Goal: Check status: Check status

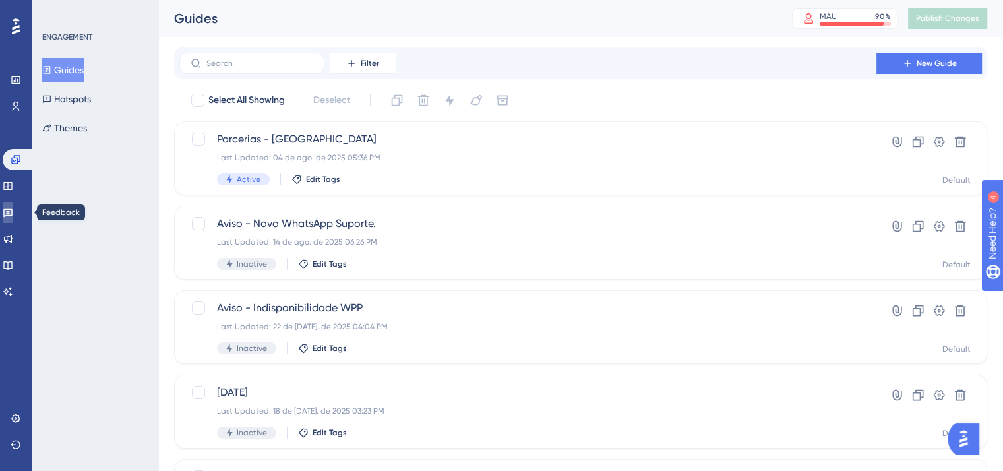
click at [13, 212] on icon at bounding box center [7, 213] width 9 height 9
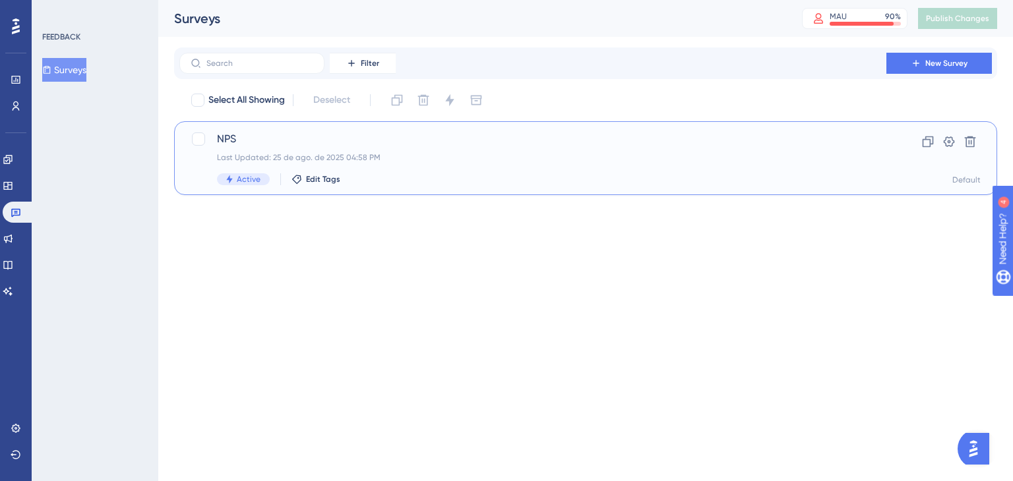
click at [369, 148] on div "NPS Last Updated: 25 de ago. de 2025 04:58 PM Active Edit Tags" at bounding box center [533, 158] width 632 height 54
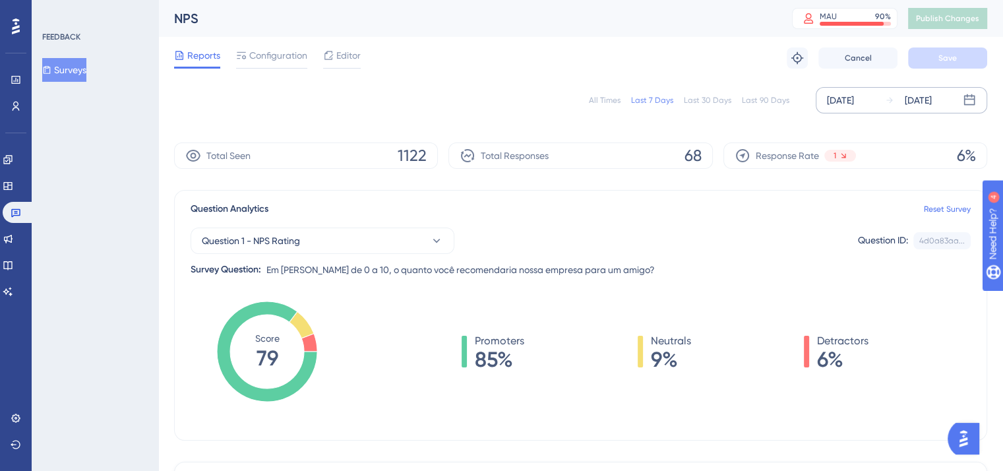
click at [854, 106] on div "[DATE]" at bounding box center [840, 100] width 27 height 16
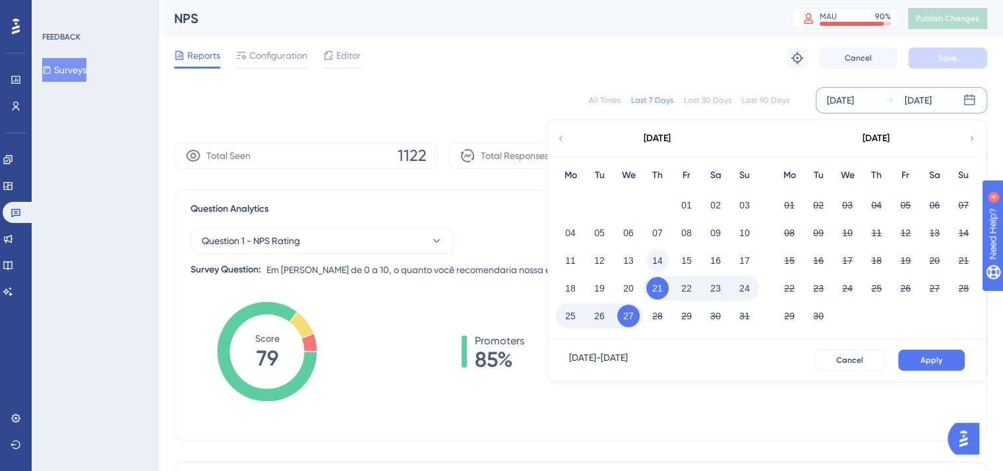
click at [663, 264] on button "14" at bounding box center [657, 260] width 22 height 22
click at [632, 311] on button "27" at bounding box center [628, 316] width 22 height 22
click at [497, 207] on div "Question Analytics Reset Survey" at bounding box center [581, 209] width 780 height 16
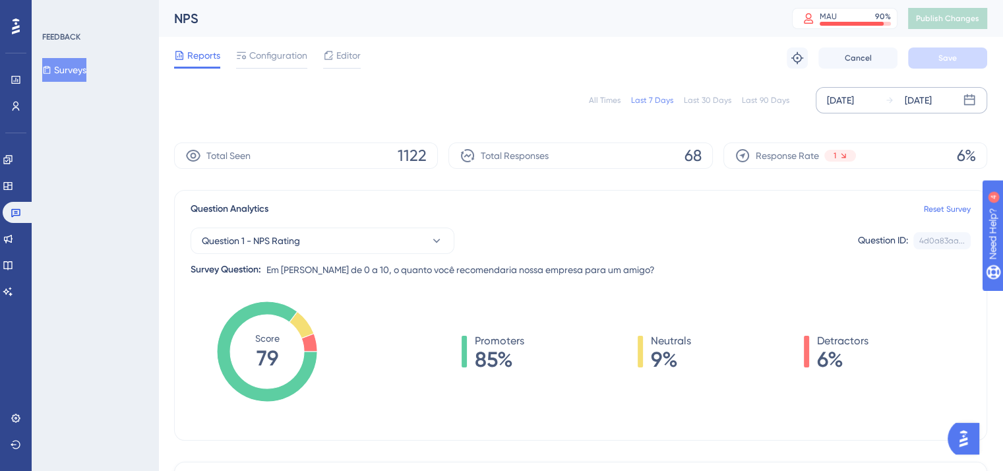
click at [840, 100] on div "[DATE]" at bounding box center [840, 100] width 27 height 16
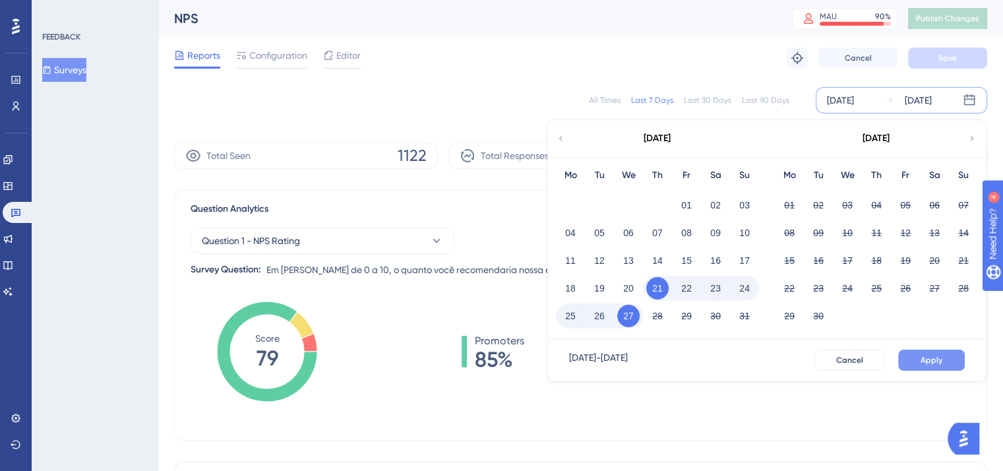
click at [911, 355] on button "Apply" at bounding box center [931, 360] width 67 height 21
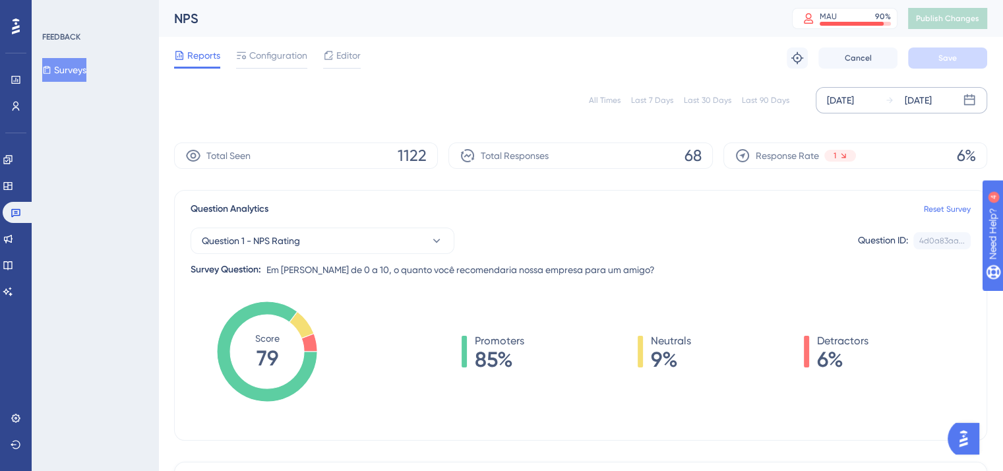
click at [593, 190] on div "Question Analytics Reset Survey Question 1 - NPS Rating Question ID: 4d0a83aa..…" at bounding box center [580, 315] width 813 height 251
click at [885, 104] on icon at bounding box center [889, 100] width 9 height 9
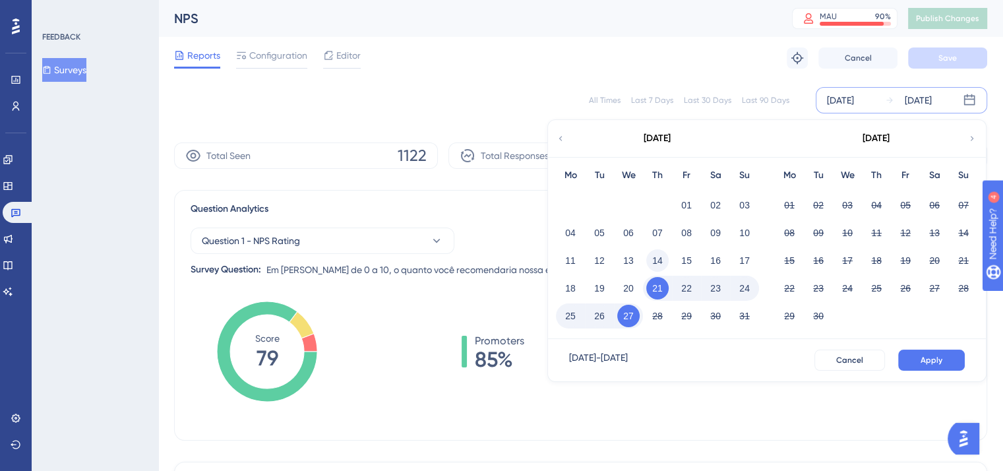
click at [654, 257] on button "14" at bounding box center [657, 260] width 22 height 22
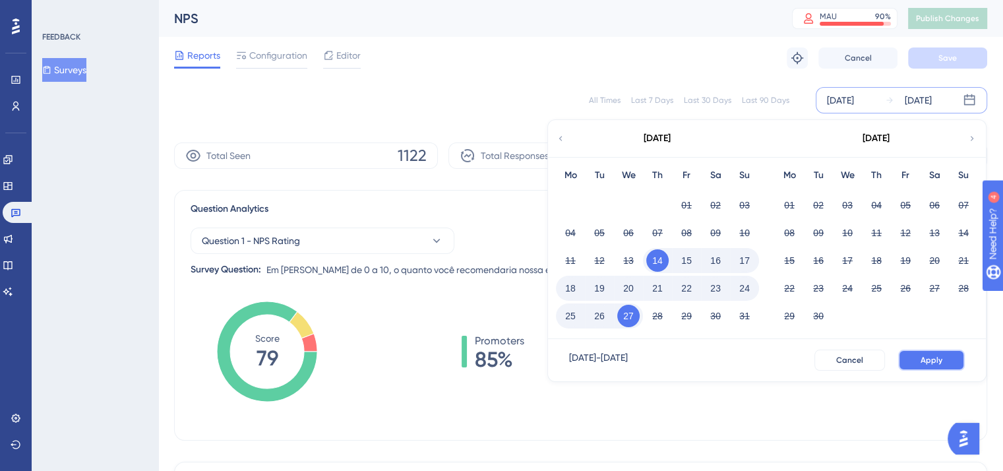
click at [919, 356] on button "Apply" at bounding box center [931, 360] width 67 height 21
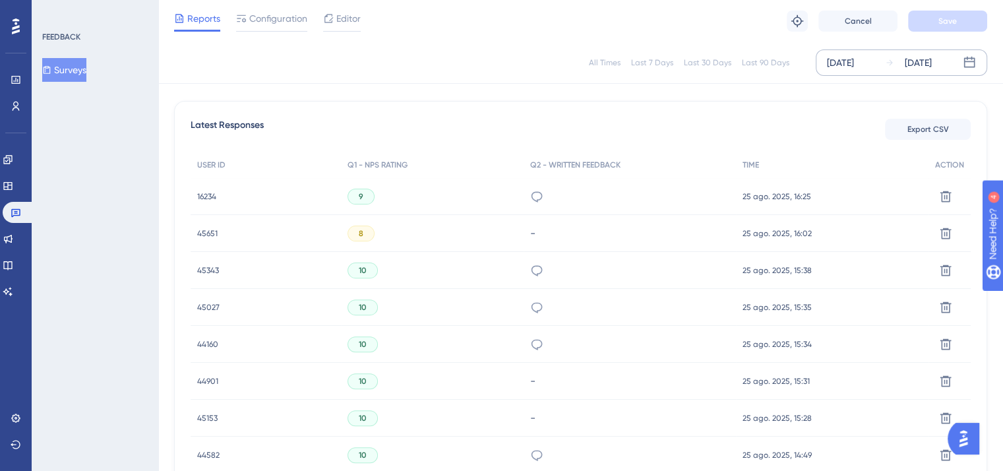
scroll to position [321, 0]
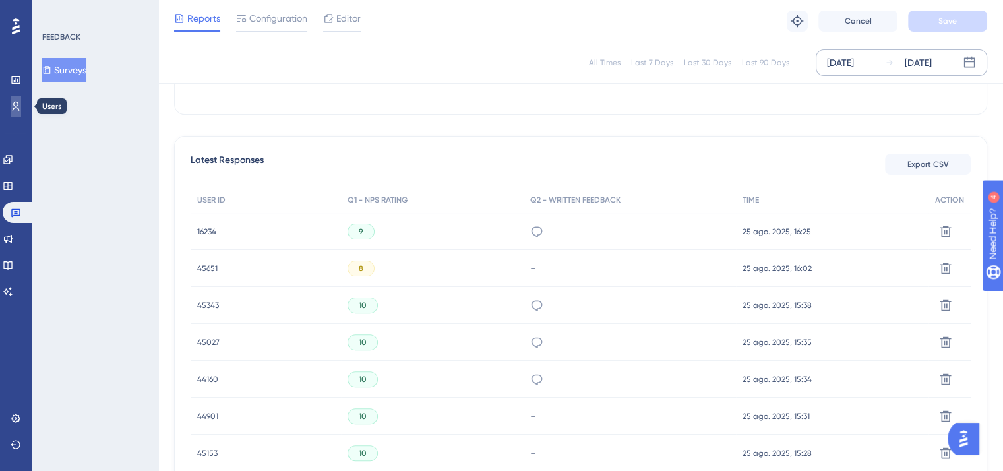
click at [0, 0] on link at bounding box center [0, 0] width 0 height 0
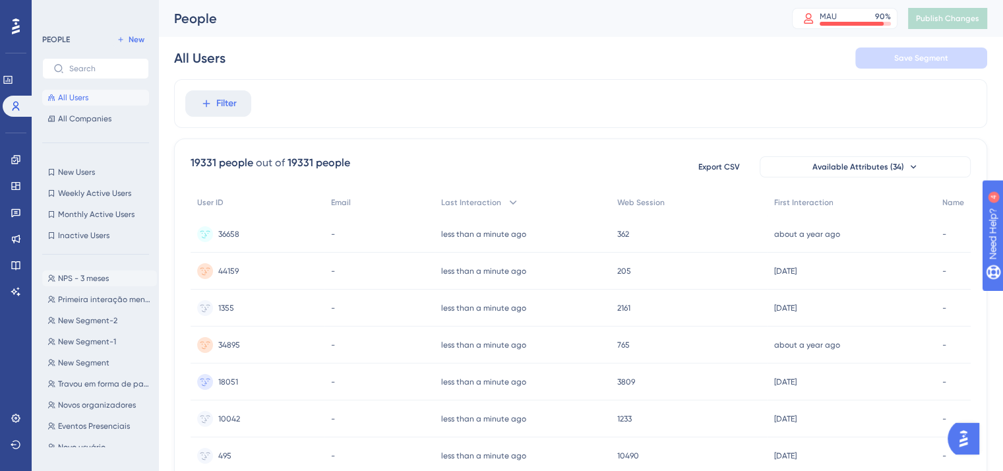
click at [92, 280] on span "NPS - 3 meses" at bounding box center [83, 278] width 51 height 11
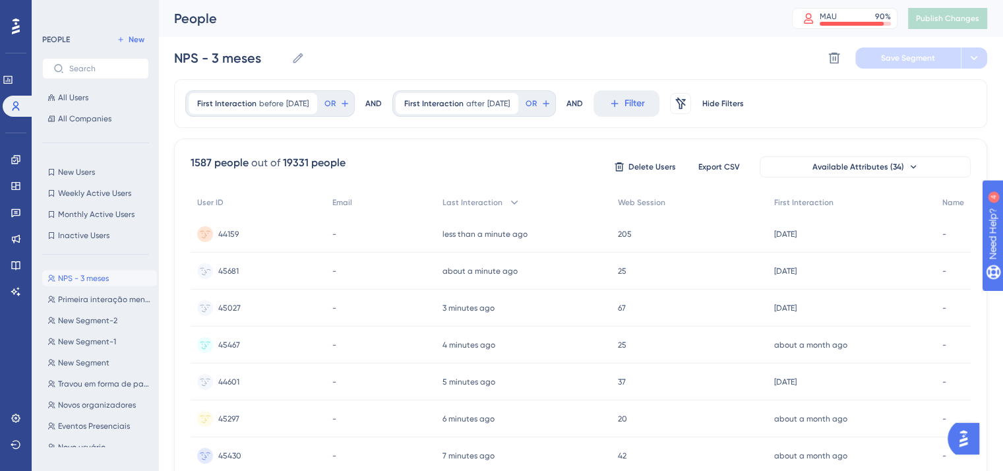
scroll to position [588, 0]
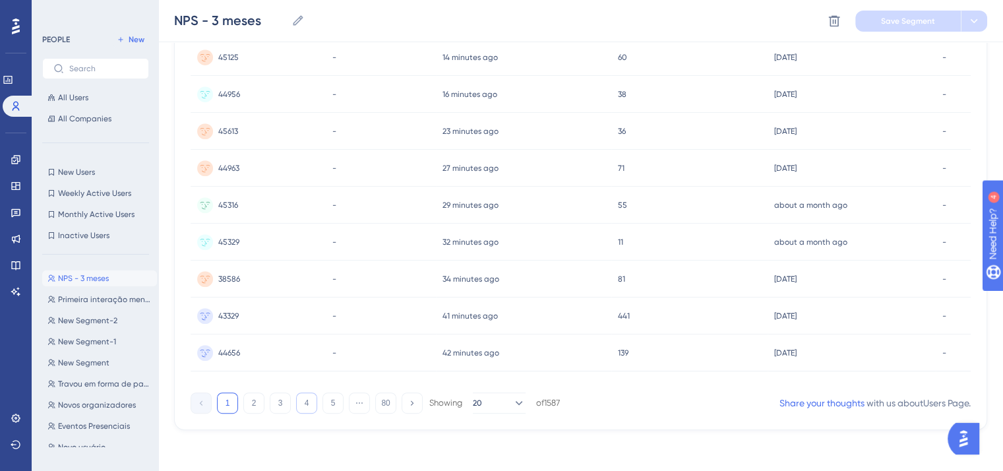
click at [309, 404] on button "4" at bounding box center [306, 402] width 21 height 21
click at [330, 400] on button "5" at bounding box center [333, 402] width 21 height 21
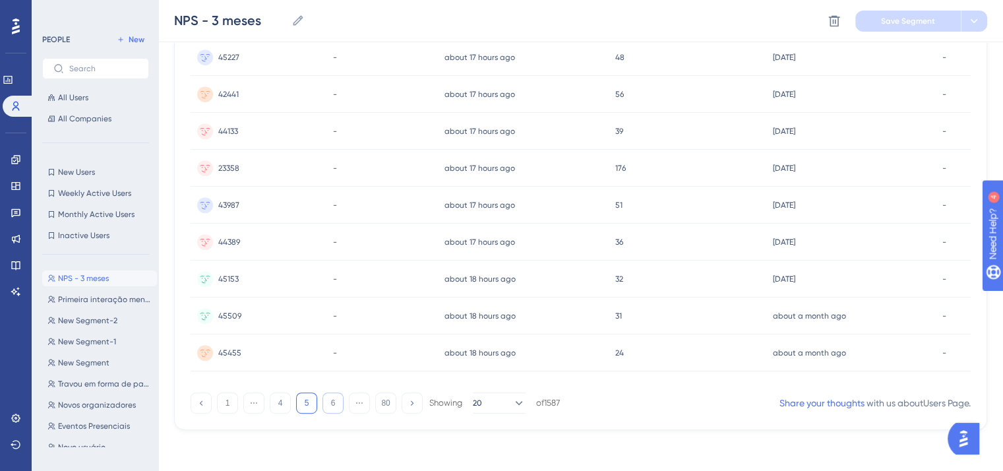
click at [330, 400] on button "6" at bounding box center [333, 402] width 21 height 21
click at [330, 400] on button "7" at bounding box center [333, 402] width 21 height 21
click at [334, 406] on button "8" at bounding box center [333, 402] width 21 height 21
click at [334, 406] on button "9" at bounding box center [333, 402] width 21 height 21
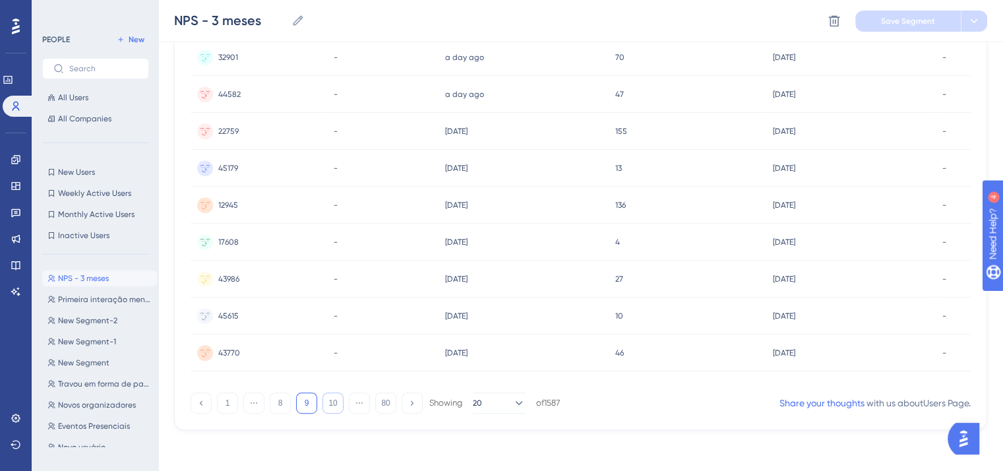
click at [334, 406] on button "10" at bounding box center [333, 402] width 21 height 21
click at [338, 400] on button "11" at bounding box center [333, 402] width 21 height 21
click at [499, 399] on button "20" at bounding box center [499, 402] width 53 height 21
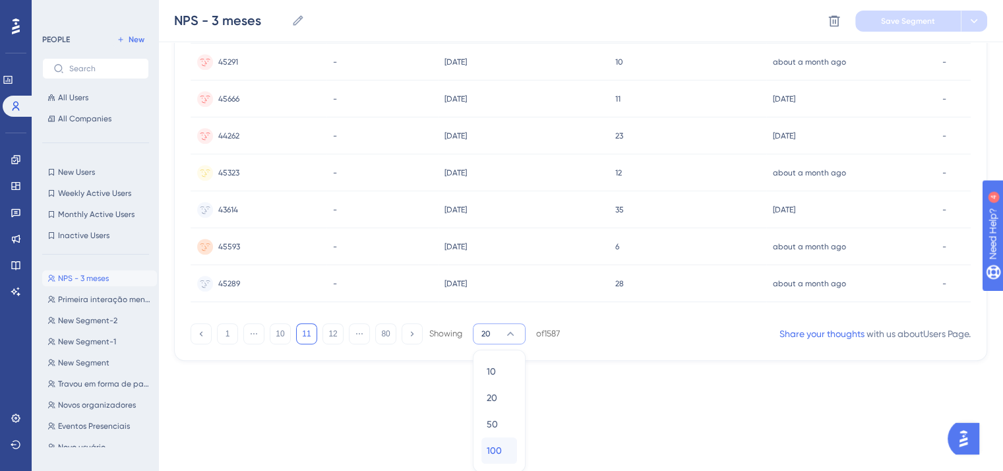
click at [504, 441] on div "100 100" at bounding box center [499, 450] width 25 height 26
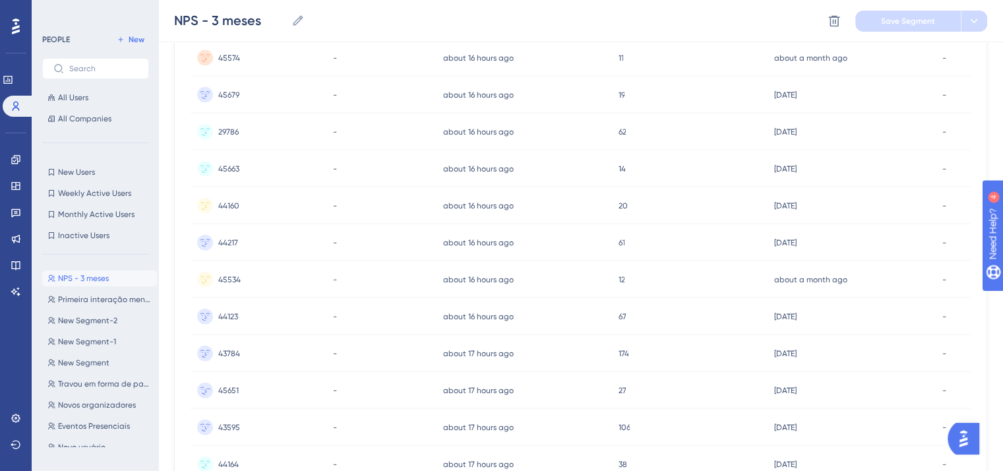
scroll to position [3543, 0]
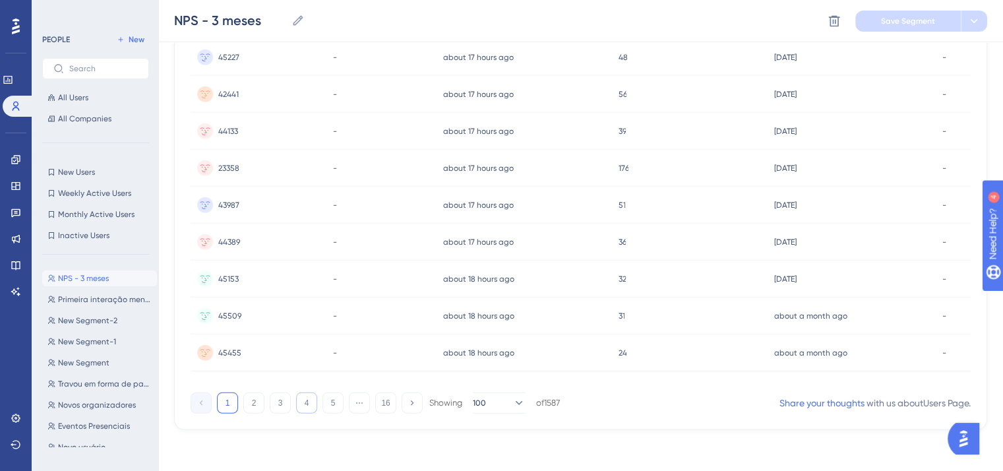
click at [303, 407] on button "4" at bounding box center [306, 402] width 21 height 21
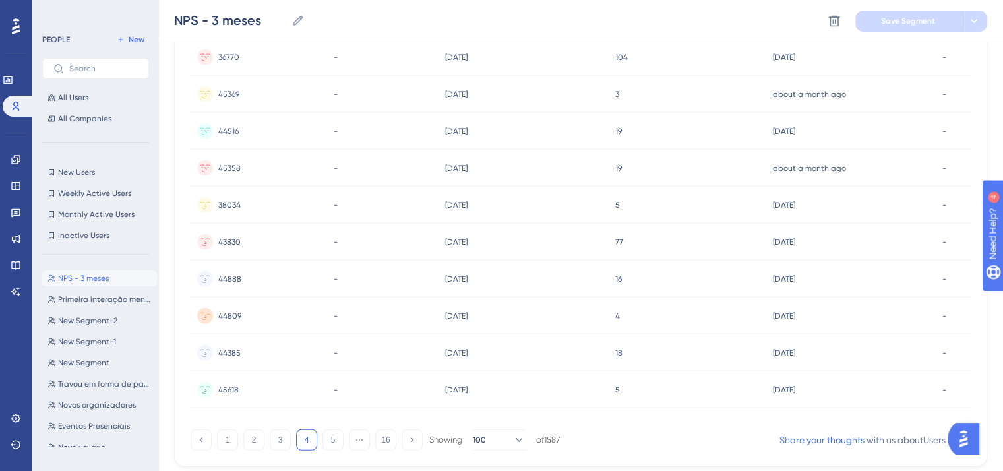
scroll to position [3512, 0]
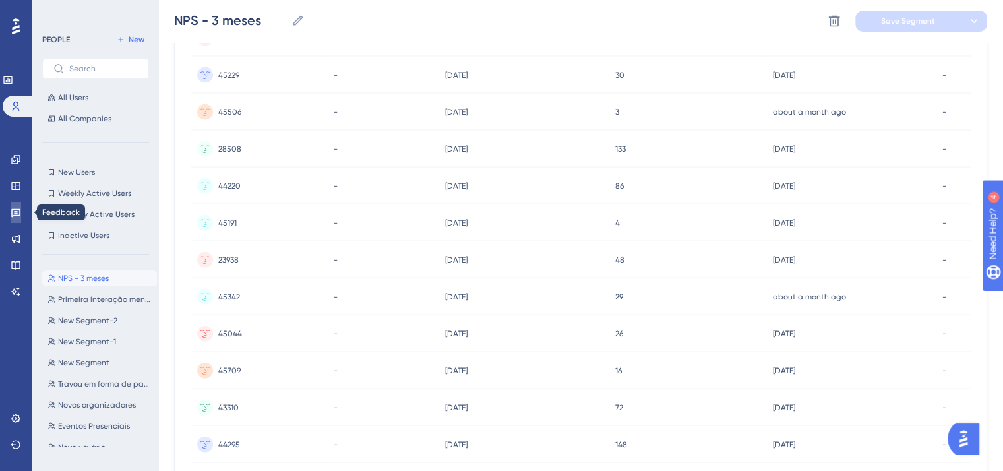
click at [13, 206] on link at bounding box center [16, 212] width 11 height 21
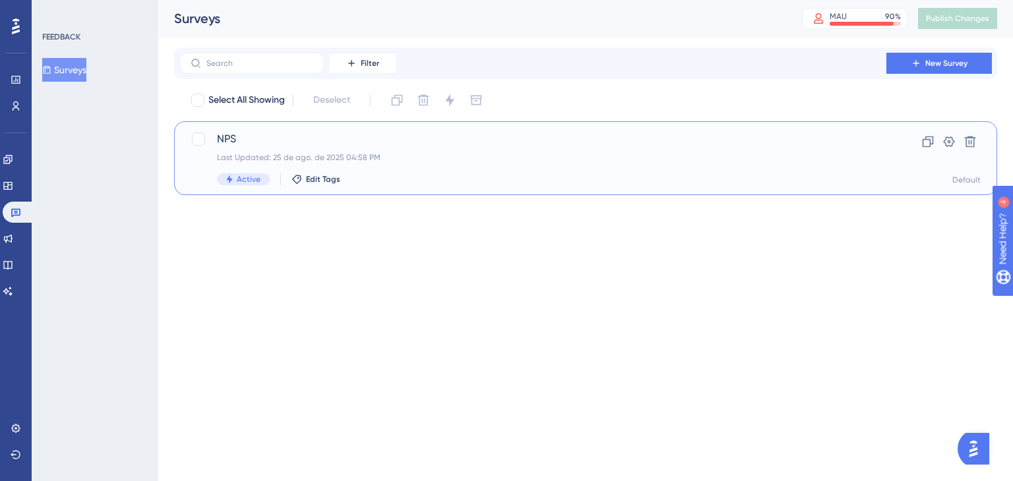
click at [435, 158] on div "Last Updated: 25 de ago. de 2025 04:58 PM" at bounding box center [533, 157] width 632 height 11
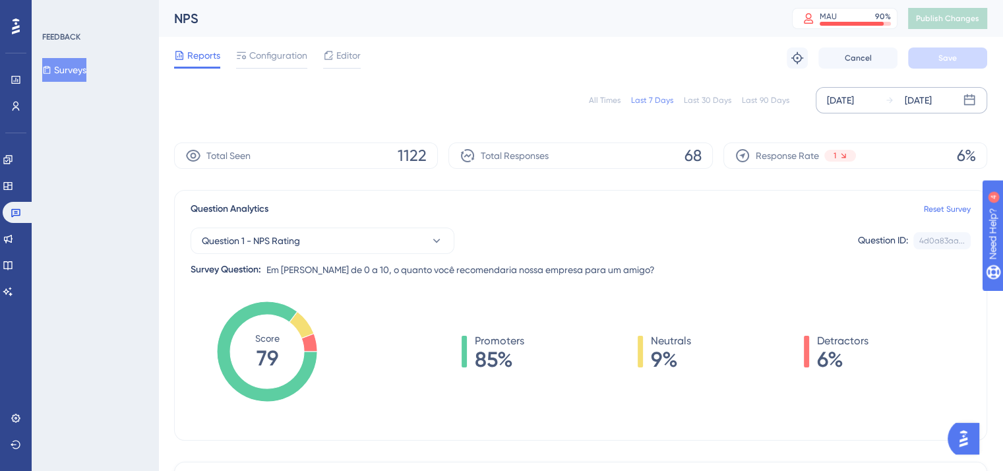
click at [842, 90] on div "[DATE] [DATE]" at bounding box center [901, 100] width 171 height 26
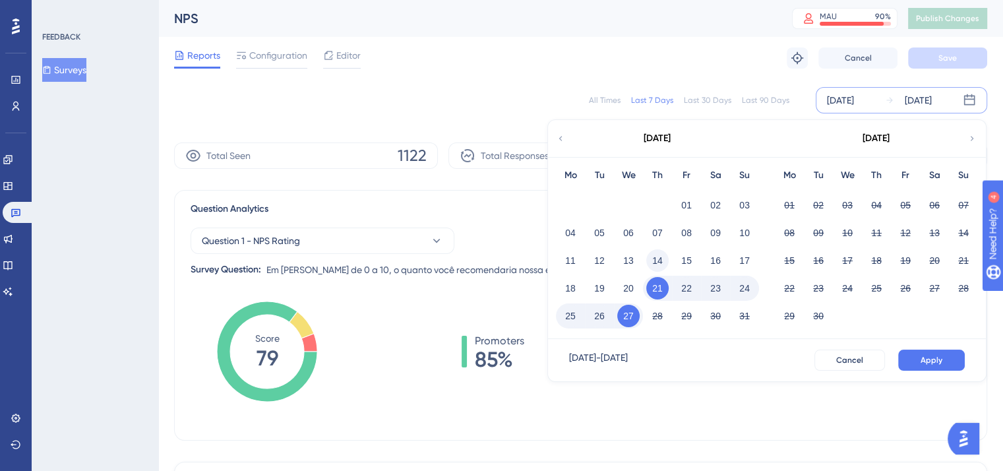
click at [660, 257] on button "14" at bounding box center [657, 260] width 22 height 22
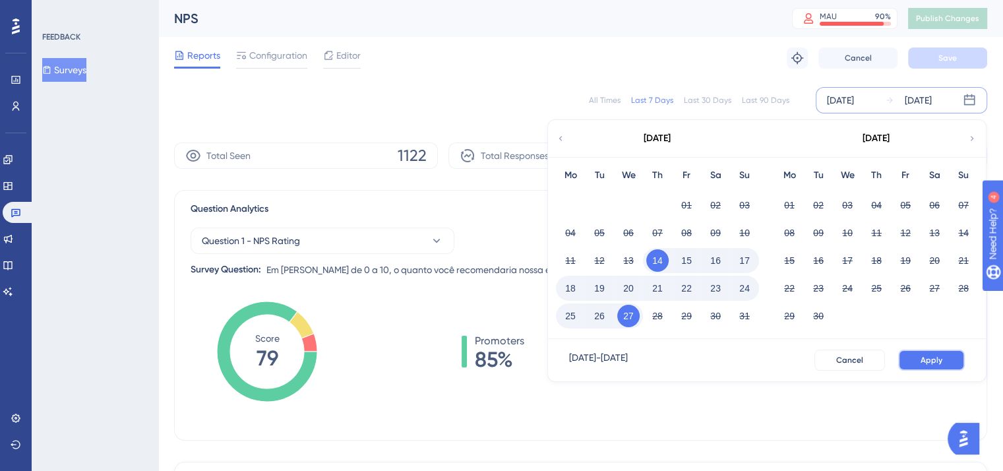
click at [924, 367] on button "Apply" at bounding box center [931, 360] width 67 height 21
